Goal: Information Seeking & Learning: Learn about a topic

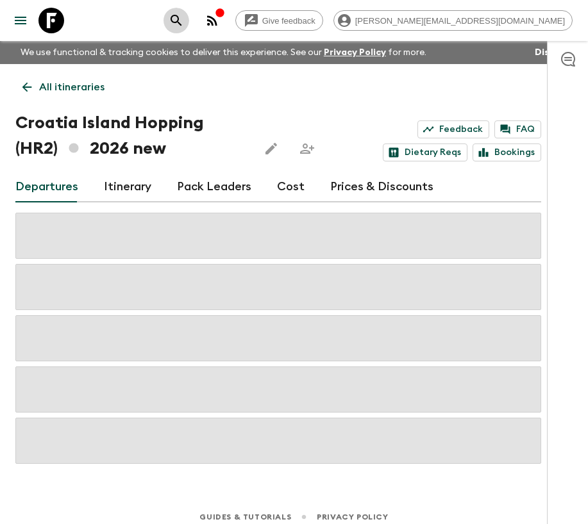
click at [184, 24] on icon "search adventures" at bounding box center [176, 20] width 15 height 15
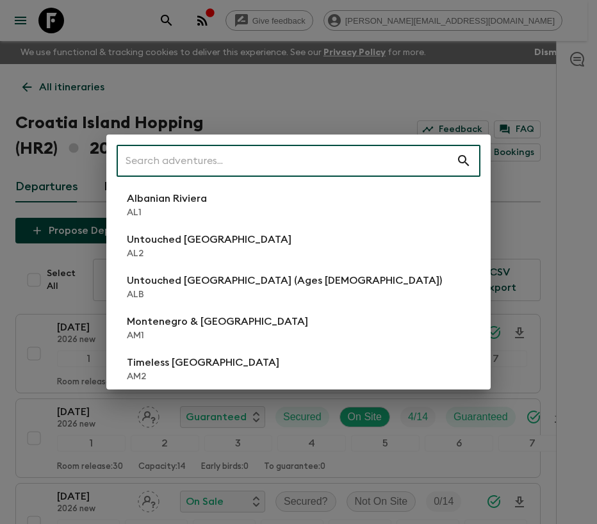
click at [163, 28] on div "​ Albanian Riviera [GEOGRAPHIC_DATA] Untouched [GEOGRAPHIC_DATA] [GEOGRAPHIC_DA…" at bounding box center [298, 262] width 597 height 524
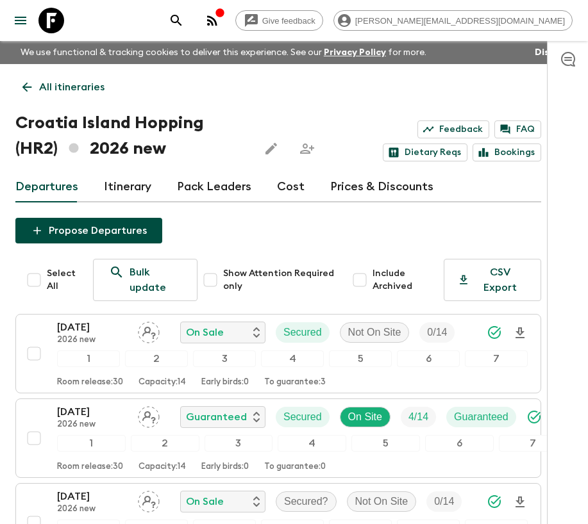
click at [52, 26] on icon at bounding box center [51, 21] width 26 height 26
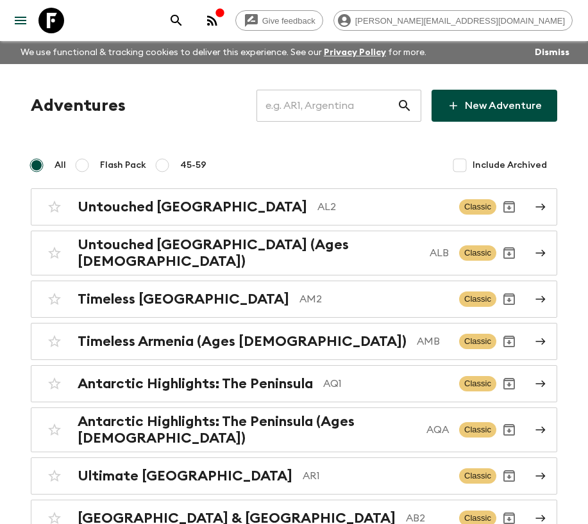
click at [338, 112] on input "text" at bounding box center [326, 106] width 140 height 36
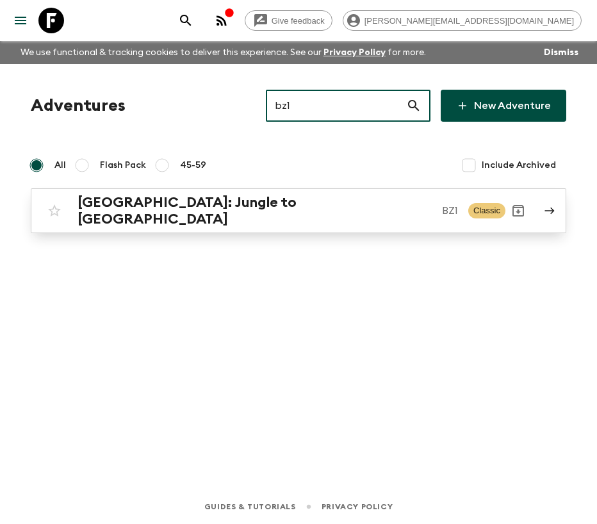
type input "bz1"
click at [237, 213] on div "[GEOGRAPHIC_DATA]: Jungle to Island BZ1" at bounding box center [268, 210] width 381 height 33
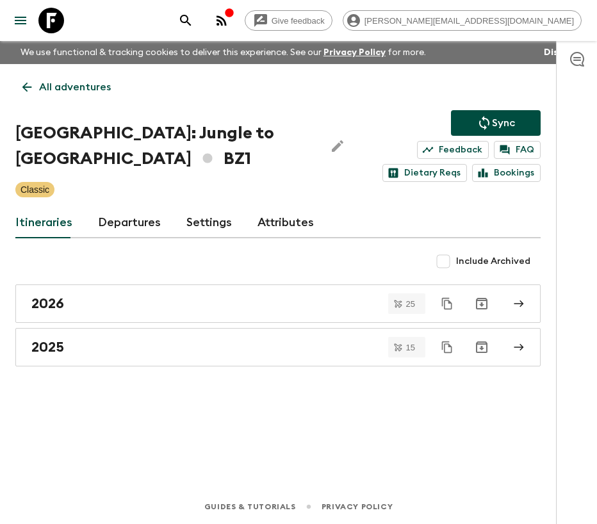
click at [279, 230] on link "Attributes" at bounding box center [286, 223] width 56 height 31
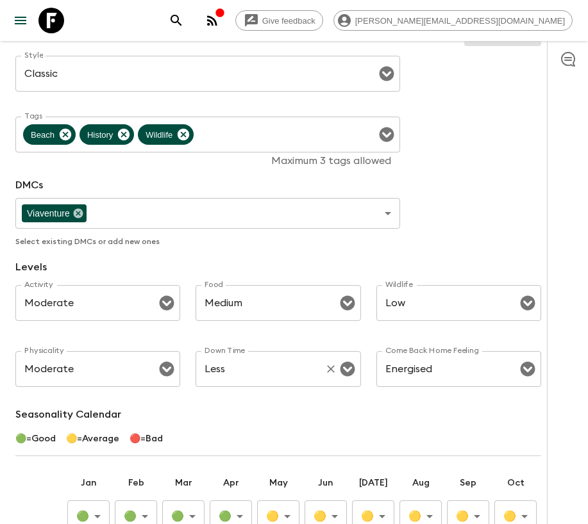
scroll to position [242, 0]
